Goal: Task Accomplishment & Management: Manage account settings

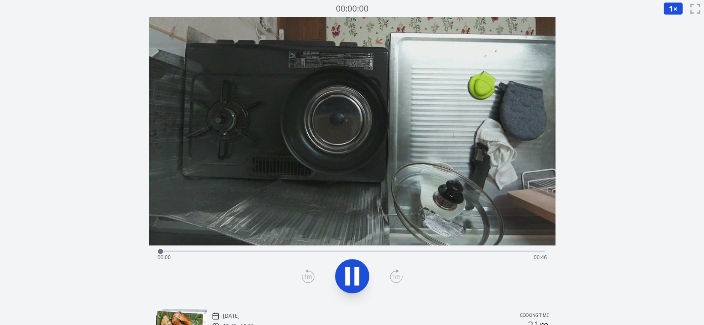
click at [490, 251] on div "Time elapsed: 00:00 Time remaining: 00:46" at bounding box center [351, 258] width 389 height 14
click at [363, 252] on div "Time elapsed: 00:43 Time remaining: 00:03" at bounding box center [351, 258] width 389 height 14
click at [330, 251] on div "Time elapsed: 00:25 Time remaining: 00:20" at bounding box center [351, 258] width 389 height 14
click at [283, 251] on div "Time elapsed: 00:24 Time remaining: 00:21" at bounding box center [351, 258] width 389 height 14
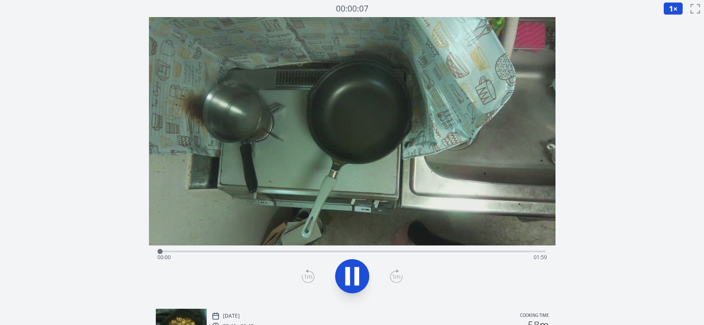
click at [478, 252] on div "Time elapsed: 00:00 Time remaining: 01:59" at bounding box center [351, 258] width 389 height 14
click at [375, 251] on div "Time elapsed: 01:41 Time remaining: 00:17" at bounding box center [351, 258] width 389 height 14
click at [336, 252] on div "Time elapsed: 01:07 Time remaining: 00:51" at bounding box center [351, 258] width 389 height 14
click at [273, 255] on div "Time elapsed: 00:55 Time remaining: 01:03" at bounding box center [351, 258] width 389 height 14
click at [273, 252] on div at bounding box center [272, 251] width 5 height 5
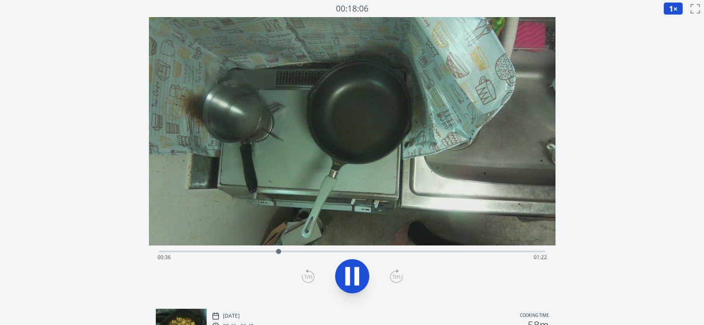
click at [348, 266] on icon at bounding box center [352, 276] width 24 height 24
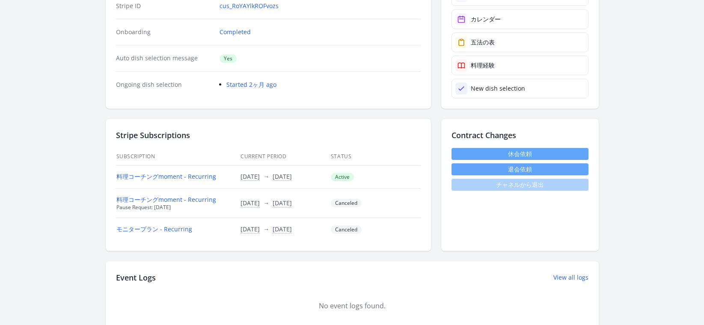
scroll to position [463, 0]
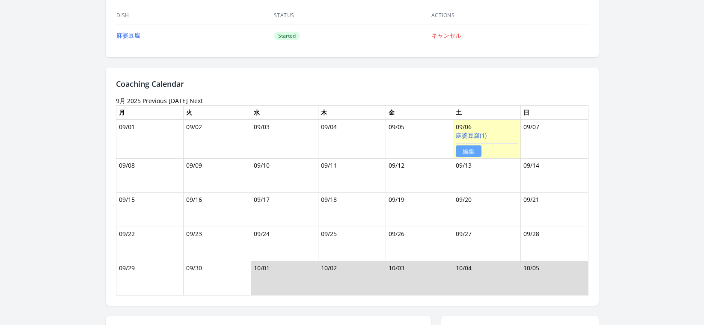
scroll to position [631, 0]
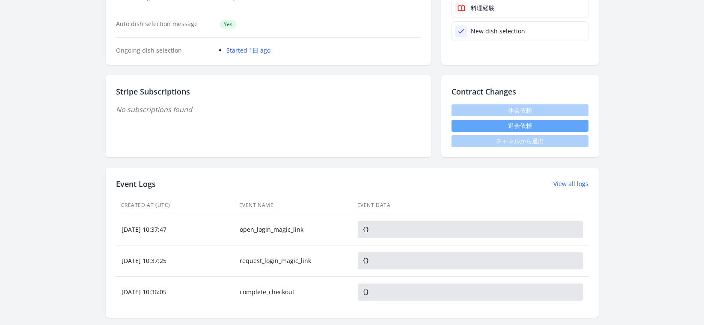
scroll to position [368, 0]
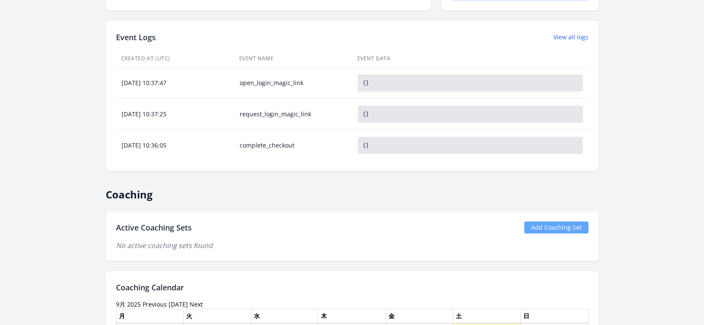
click at [544, 228] on link "Add Coaching Set" at bounding box center [556, 228] width 64 height 12
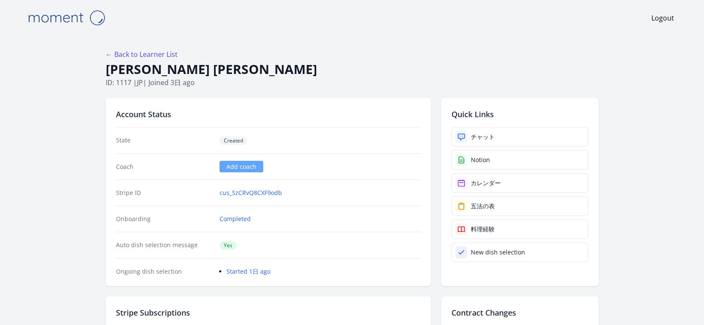
scroll to position [368, 0]
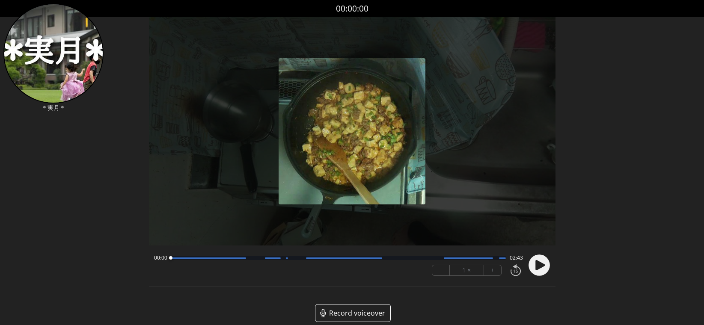
click at [533, 269] on circle at bounding box center [538, 265] width 21 height 21
click at [493, 270] on button "+" at bounding box center [492, 270] width 17 height 10
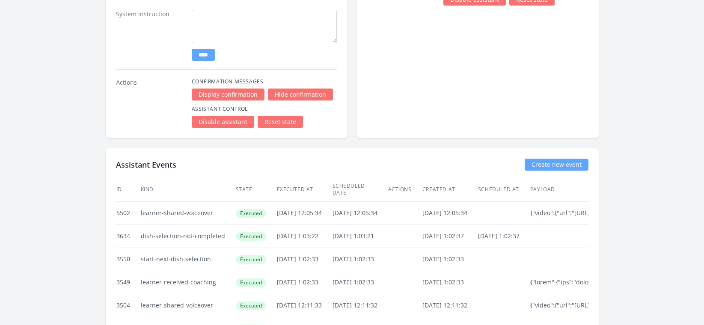
scroll to position [1565, 0]
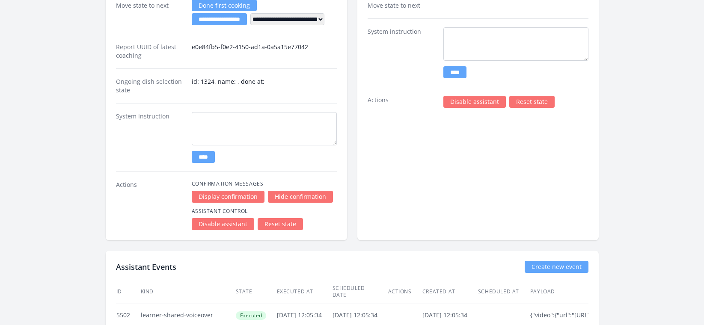
click at [473, 103] on link "Disable assistant" at bounding box center [474, 102] width 62 height 12
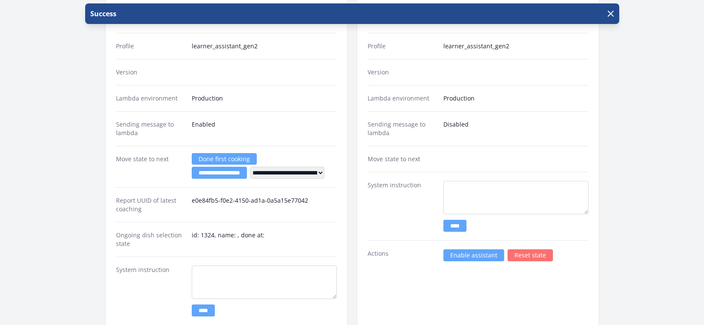
scroll to position [1482, 0]
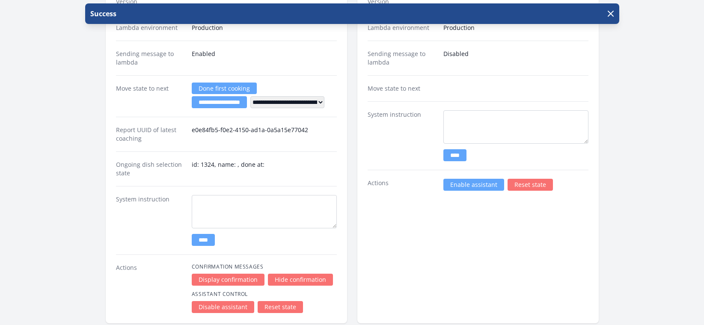
click at [467, 186] on link "Enable assistant" at bounding box center [473, 185] width 61 height 12
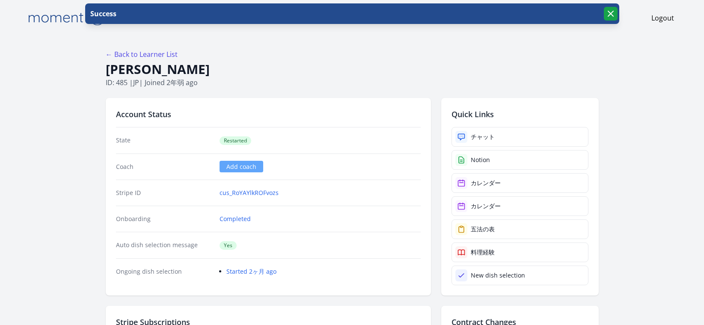
click at [616, 12] on button "button" at bounding box center [611, 14] width 14 height 14
